Goal: Task Accomplishment & Management: Use online tool/utility

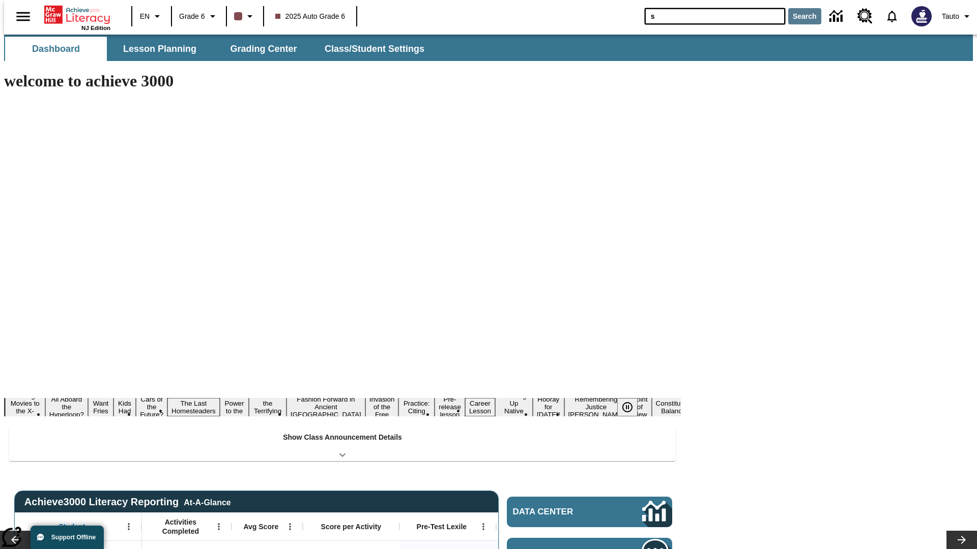
type input "s"
click at [798, 16] on button "Search" at bounding box center [804, 16] width 33 height 16
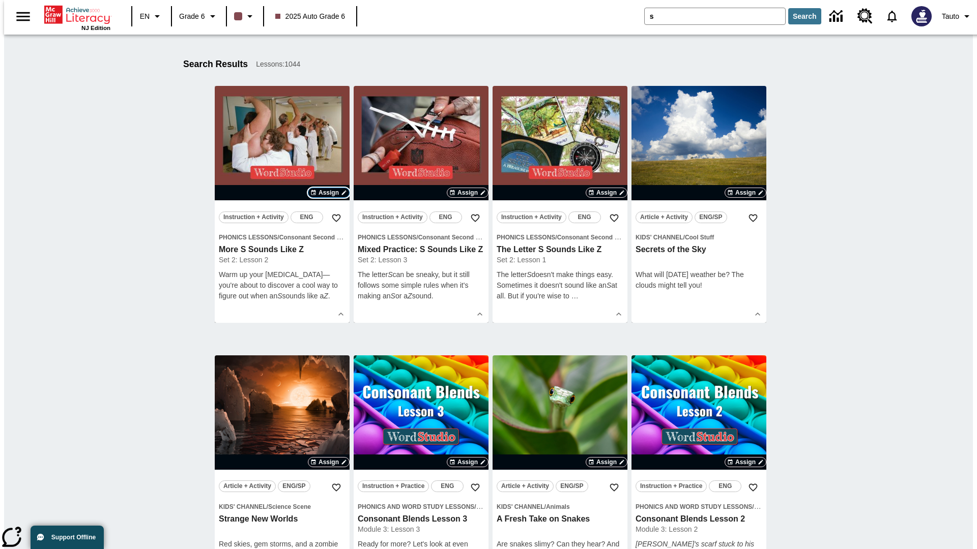
click at [329, 193] on span "Assign" at bounding box center [328, 192] width 20 height 9
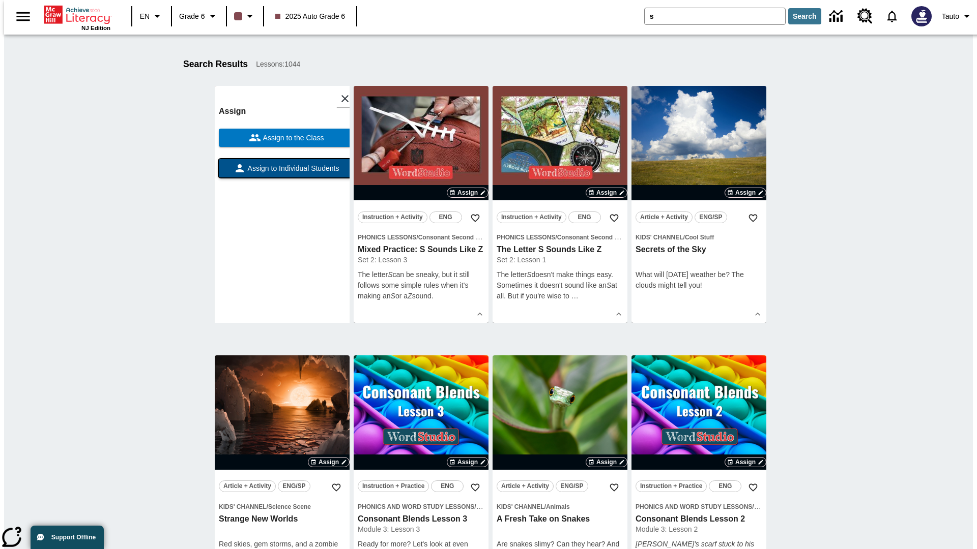
click at [282, 173] on span "Assign to Individual Students" at bounding box center [293, 168] width 94 height 11
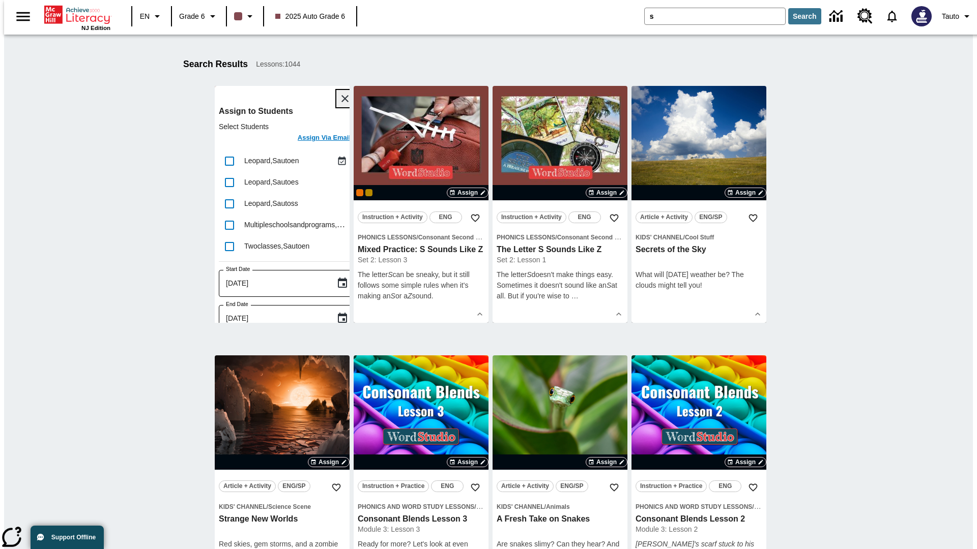
click at [341, 99] on icon "Close" at bounding box center [344, 98] width 7 height 7
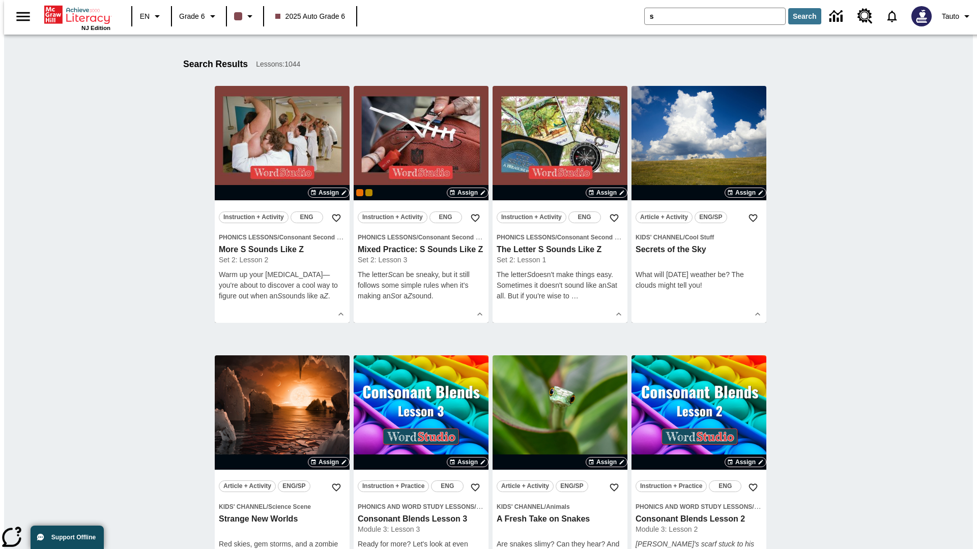
scroll to position [188, 0]
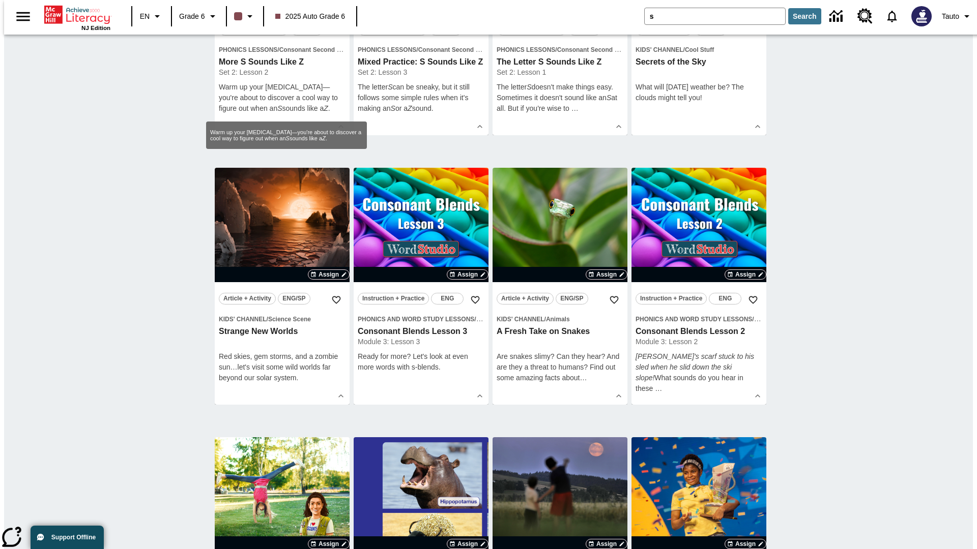
click at [329, 10] on span "Assign" at bounding box center [328, 5] width 20 height 9
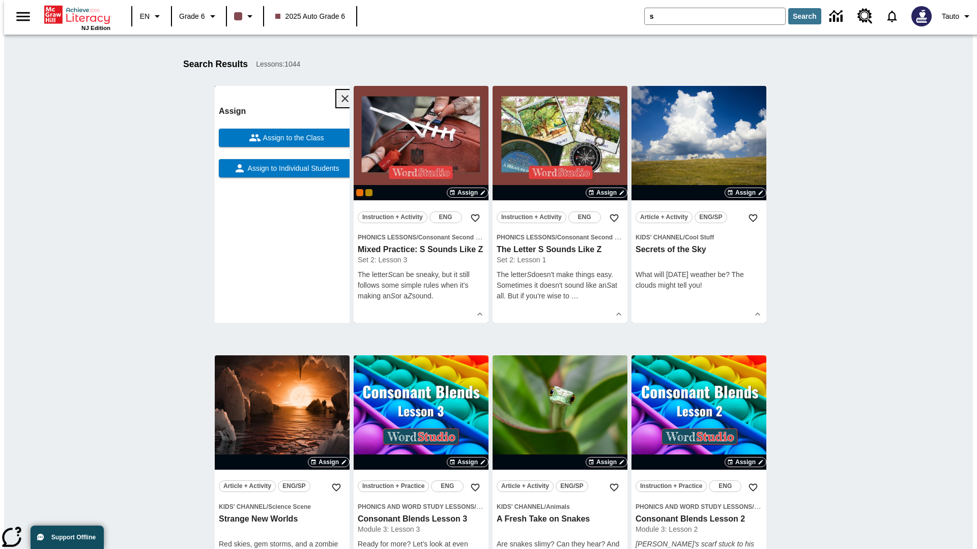
scroll to position [129, 0]
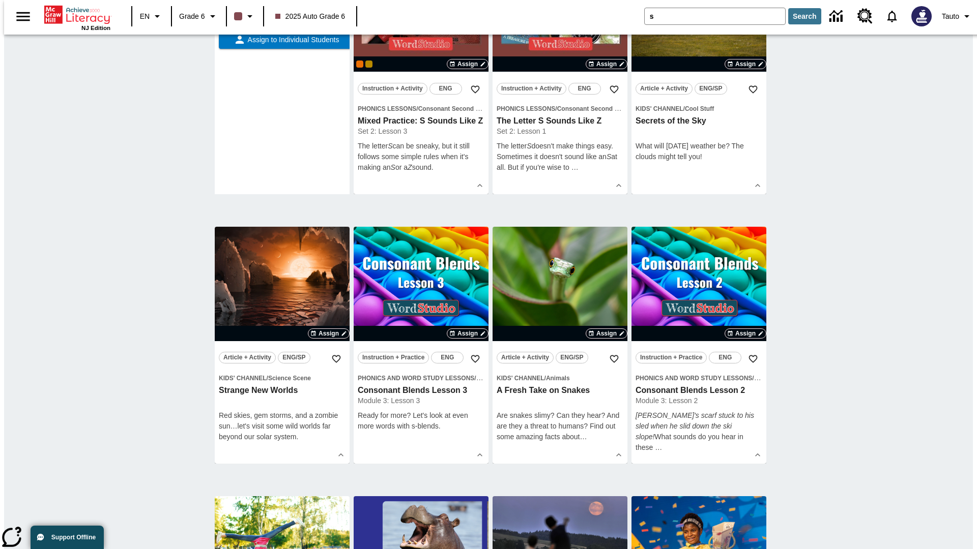
click at [282, 15] on span "Assign to the Class" at bounding box center [292, 9] width 63 height 11
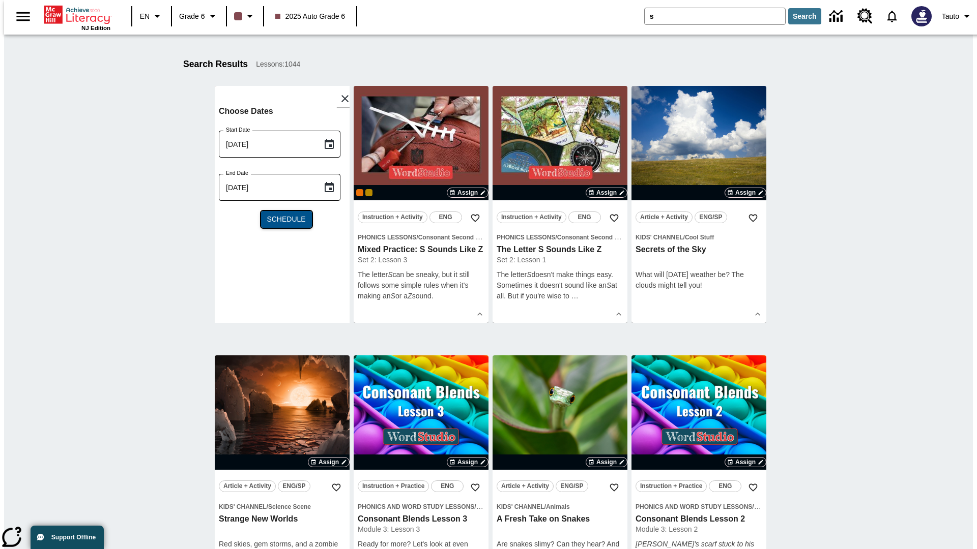
click at [282, 219] on span "Schedule" at bounding box center [286, 219] width 39 height 11
